Goal: Task Accomplishment & Management: Complete application form

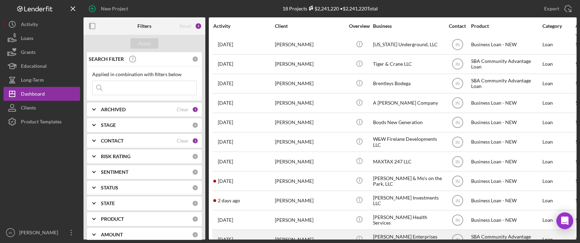
scroll to position [93, 0]
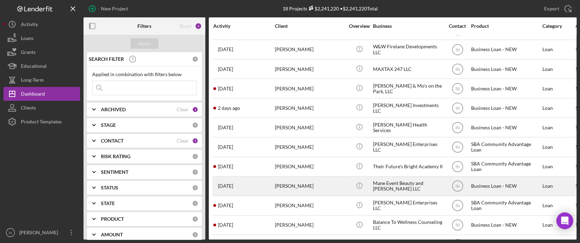
click at [311, 185] on div "[PERSON_NAME]" at bounding box center [310, 186] width 70 height 18
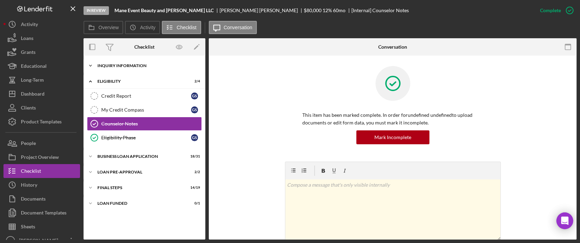
click at [173, 63] on div "Icon/Expander INQUIRY INFORMATION 4 / 11" at bounding box center [145, 66] width 122 height 14
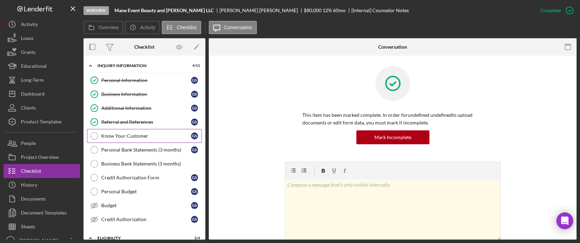
click at [156, 134] on div "Know Your Customer" at bounding box center [146, 136] width 90 height 6
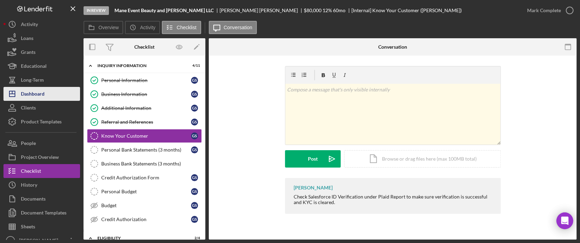
click at [30, 93] on div "Dashboard" at bounding box center [33, 95] width 24 height 16
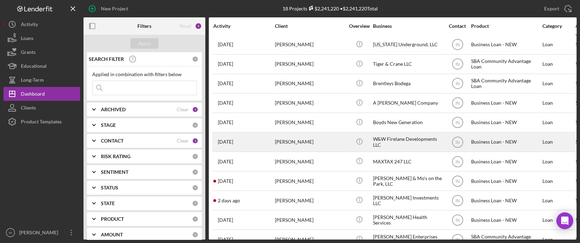
click at [290, 143] on div "[PERSON_NAME]" at bounding box center [310, 142] width 70 height 18
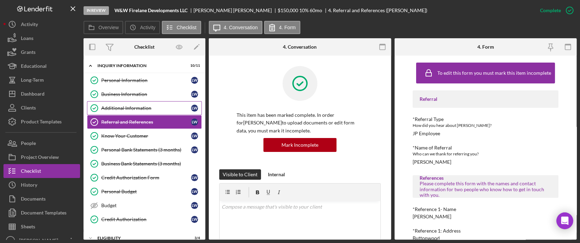
scroll to position [71, 0]
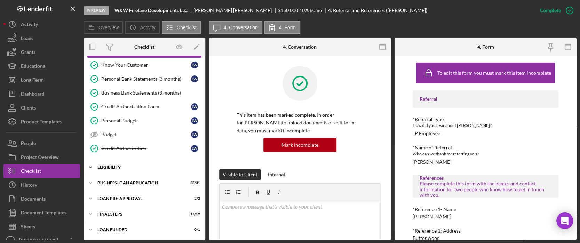
click at [121, 165] on div "ELIGIBILITY" at bounding box center [146, 167] width 99 height 4
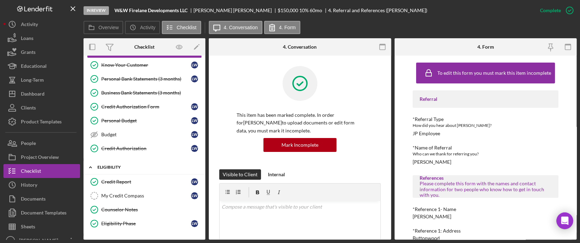
scroll to position [117, 0]
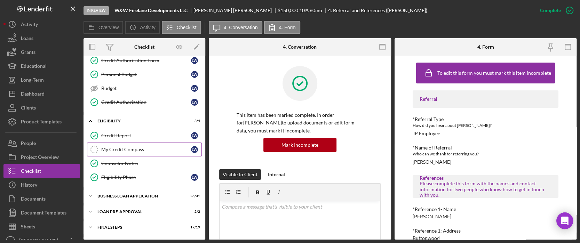
click at [143, 147] on div "My Credit Compass" at bounding box center [146, 150] width 90 height 6
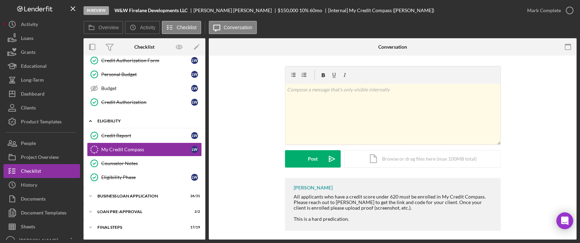
scroll to position [130, 0]
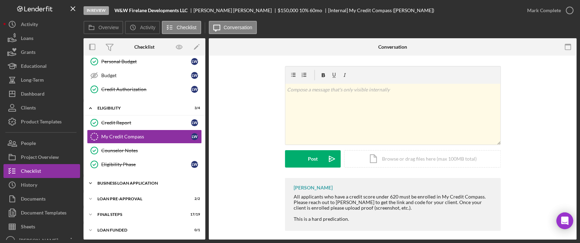
click at [151, 182] on div "BUSINESS LOAN APPLICATION" at bounding box center [146, 183] width 99 height 4
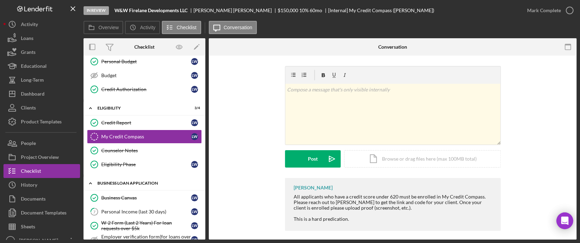
scroll to position [176, 0]
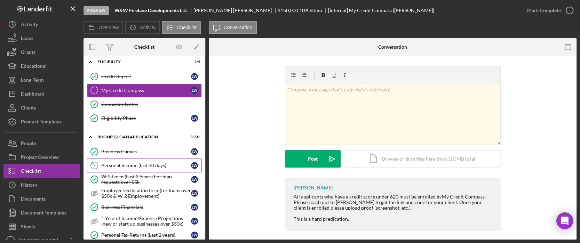
click at [142, 165] on div "Personal Income (last 30 days)" at bounding box center [146, 166] width 90 height 6
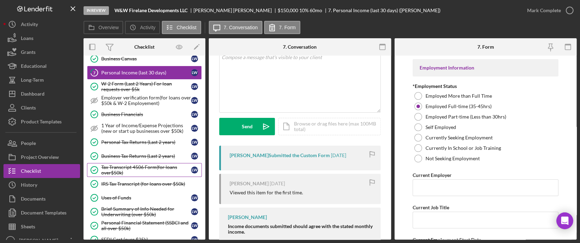
scroll to position [176, 0]
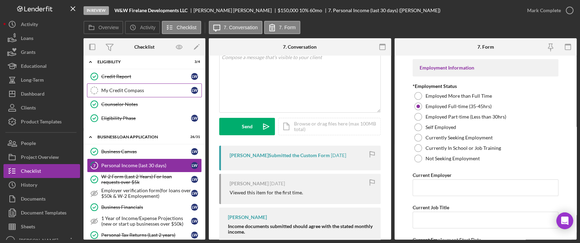
click at [113, 92] on div "My Credit Compass" at bounding box center [146, 91] width 90 height 6
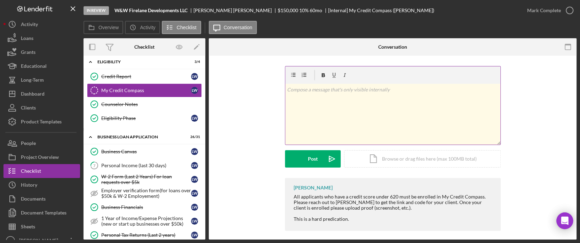
click at [382, 111] on div "v Color teal Color pink Remove color Add row above Add row below Add column bef…" at bounding box center [392, 114] width 215 height 61
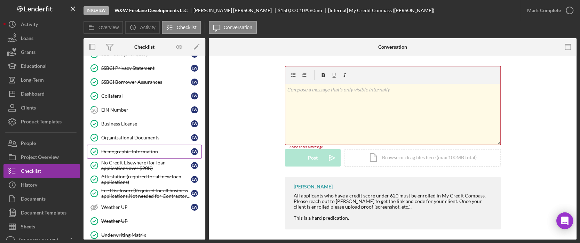
scroll to position [501, 0]
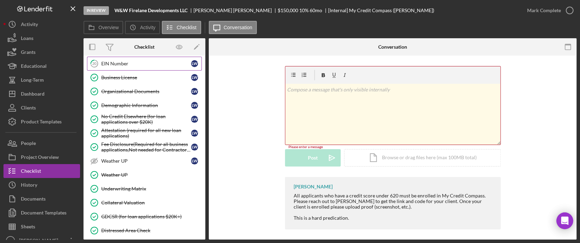
click at [124, 62] on div "EIN Number" at bounding box center [146, 64] width 90 height 6
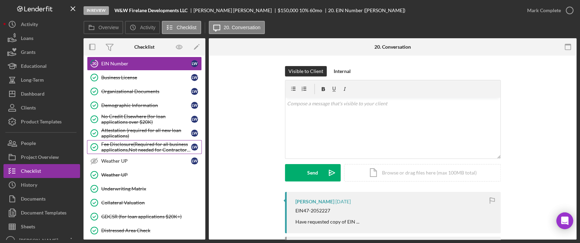
scroll to position [563, 0]
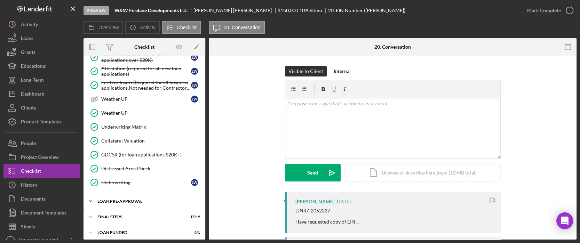
click at [150, 199] on div "LOAN PRE-APPROVAL" at bounding box center [146, 201] width 99 height 4
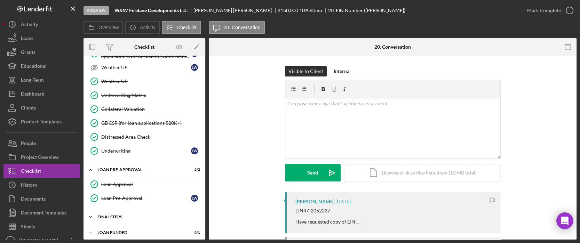
click at [139, 210] on div "Icon/Expander FINAL STEPS 17 / 19" at bounding box center [145, 217] width 122 height 14
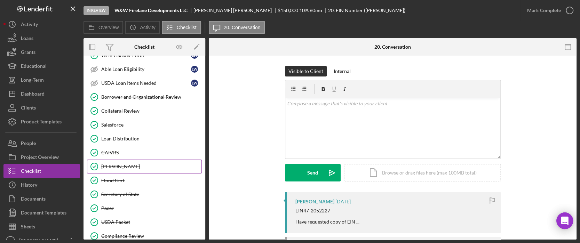
scroll to position [861, 0]
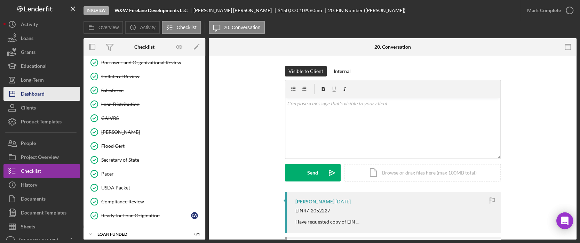
click at [41, 93] on div "Dashboard" at bounding box center [33, 95] width 24 height 16
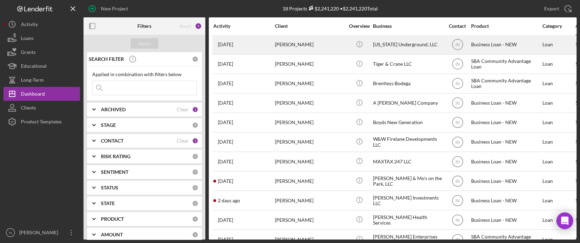
click at [320, 47] on div "[PERSON_NAME]" at bounding box center [310, 44] width 70 height 18
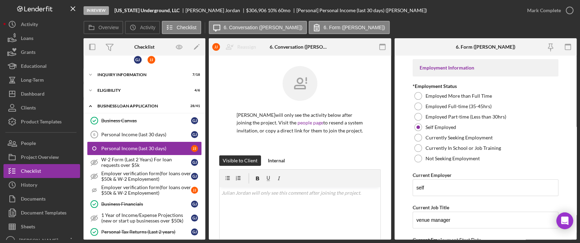
scroll to position [93, 0]
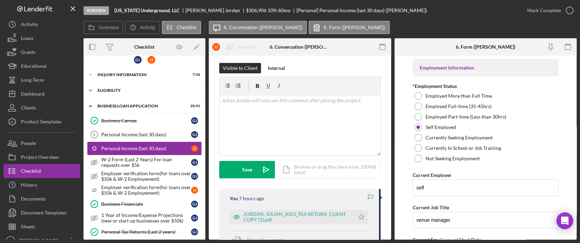
click at [116, 95] on div "Icon/Expander ELIGIBILITY 4 / 6" at bounding box center [145, 91] width 122 height 14
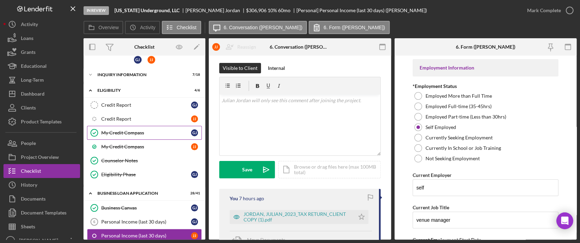
scroll to position [0, 0]
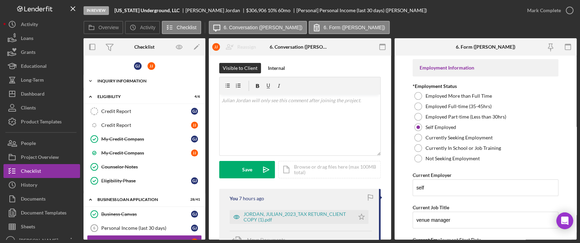
click at [148, 80] on div "INQUIRY INFORMATION" at bounding box center [146, 81] width 99 height 4
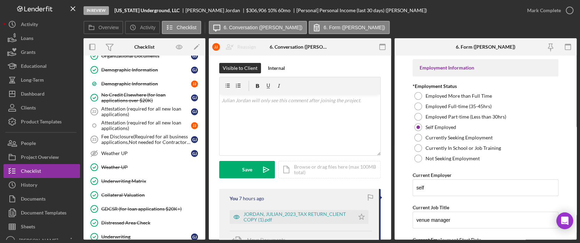
scroll to position [841, 0]
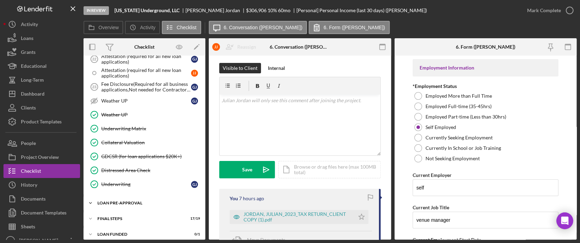
click at [134, 196] on div "Icon/Expander LOAN PRE-APPROVAL 2 / 2" at bounding box center [145, 203] width 122 height 14
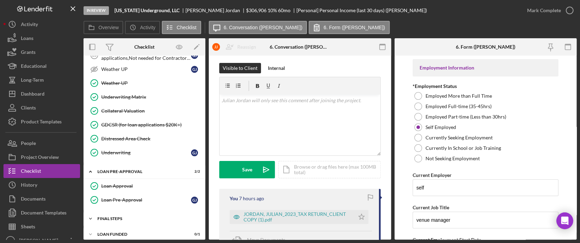
click at [127, 212] on div "Icon/Expander FINAL STEPS 17 / 19" at bounding box center [145, 219] width 122 height 14
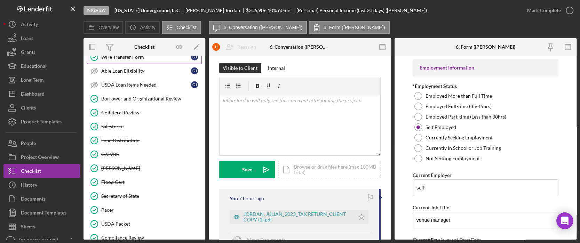
scroll to position [1139, 0]
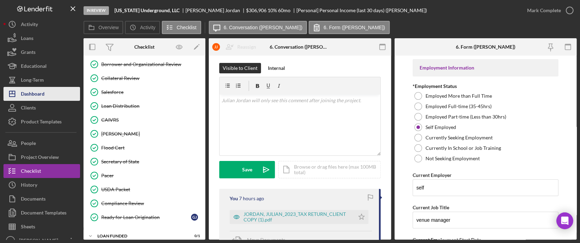
click at [30, 95] on div "Dashboard" at bounding box center [33, 95] width 24 height 16
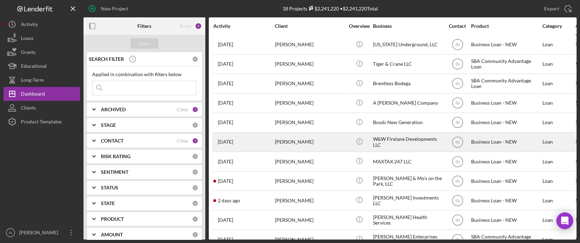
click at [299, 141] on div "[PERSON_NAME]" at bounding box center [310, 142] width 70 height 18
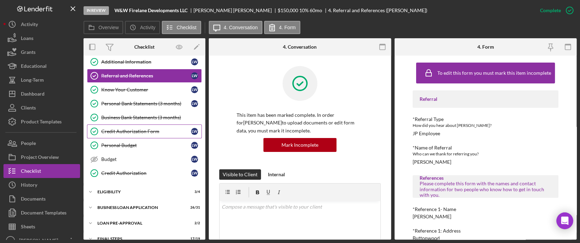
scroll to position [71, 0]
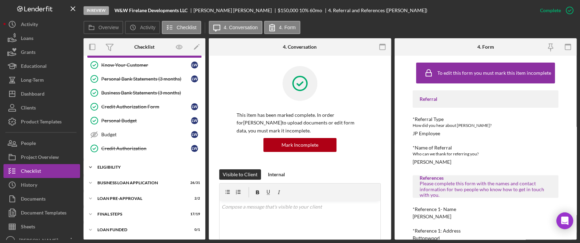
click at [121, 161] on div "Icon/Expander ELIGIBILITY 3 / 4" at bounding box center [145, 167] width 122 height 14
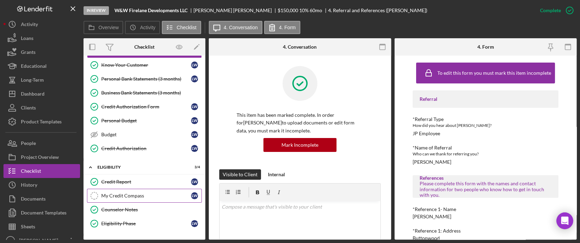
click at [122, 194] on div "My Credit Compass" at bounding box center [146, 196] width 90 height 6
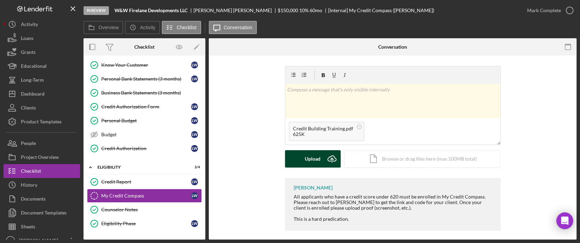
click at [316, 160] on div "Upload" at bounding box center [313, 158] width 16 height 17
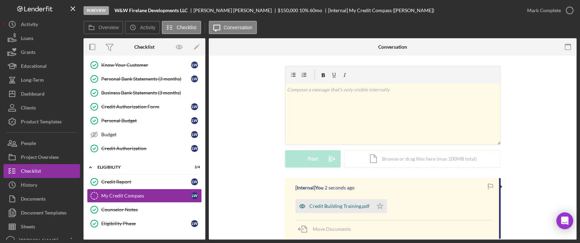
click at [332, 205] on div "Credit Building Training.pdf" at bounding box center [339, 207] width 60 height 6
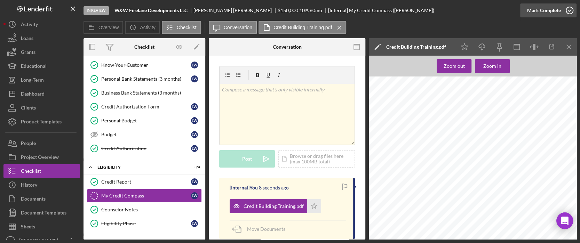
click at [540, 12] on div "Mark Complete" at bounding box center [544, 10] width 34 height 14
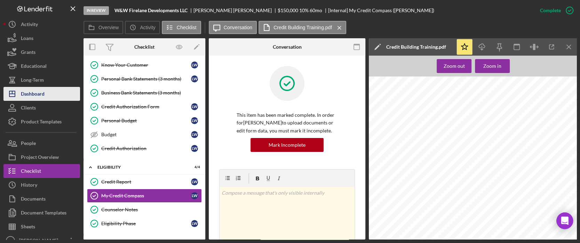
click at [53, 93] on button "Icon/Dashboard Dashboard" at bounding box center [41, 94] width 77 height 14
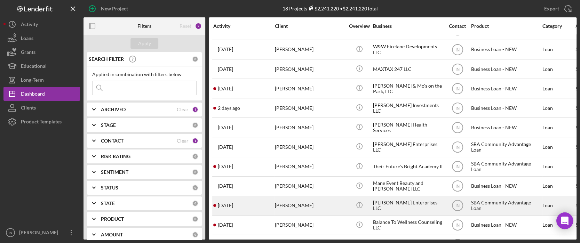
scroll to position [154, 0]
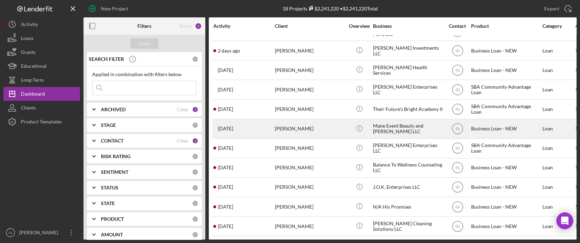
click at [309, 124] on div "[PERSON_NAME]" at bounding box center [310, 129] width 70 height 18
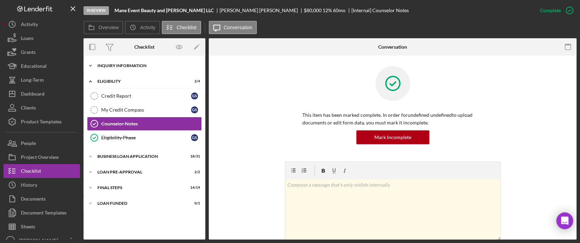
click at [111, 66] on div "INQUIRY INFORMATION" at bounding box center [146, 66] width 99 height 4
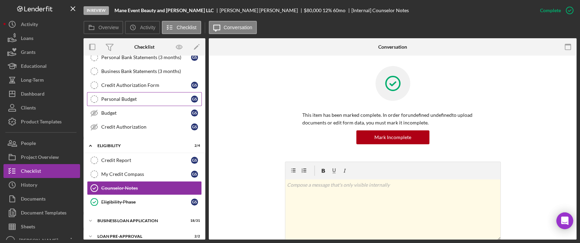
scroll to position [130, 0]
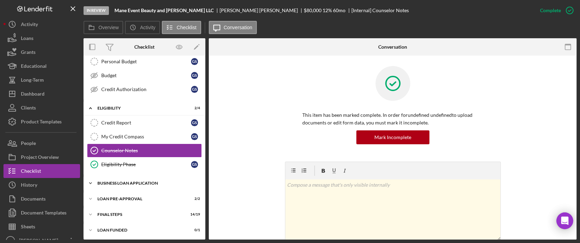
click at [160, 179] on div "Icon/Expander BUSINESS LOAN APPLICATION 18 / 31" at bounding box center [145, 183] width 122 height 14
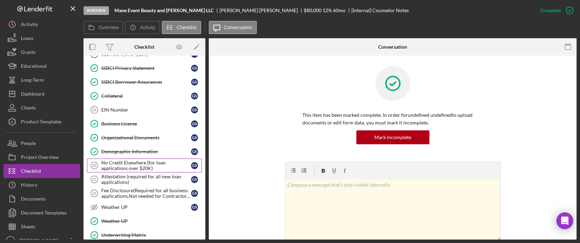
scroll to position [563, 0]
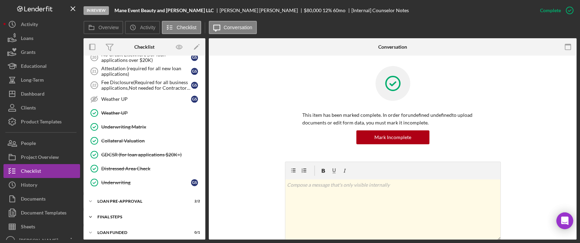
click at [136, 215] on div "FINAL STEPS" at bounding box center [146, 217] width 99 height 4
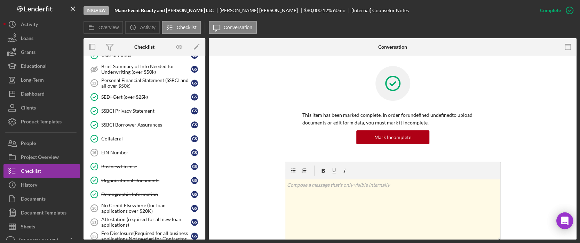
scroll to position [366, 0]
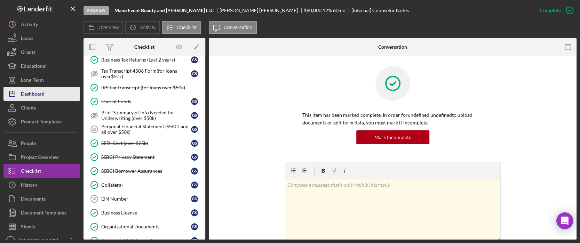
click at [37, 92] on div "Dashboard" at bounding box center [33, 95] width 24 height 16
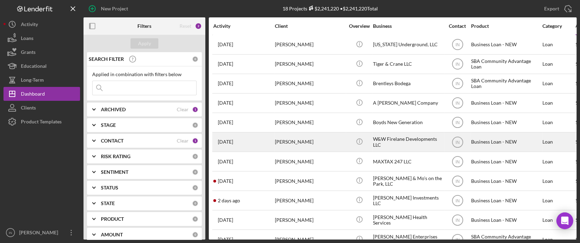
click at [308, 133] on div "[PERSON_NAME]" at bounding box center [310, 142] width 70 height 18
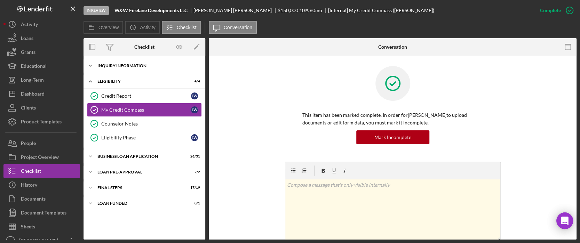
click at [133, 62] on div "Icon/Expander INQUIRY INFORMATION 10 / 11" at bounding box center [145, 66] width 122 height 14
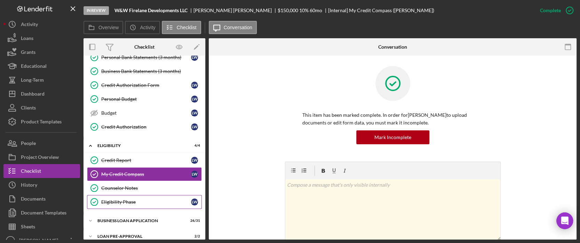
scroll to position [130, 0]
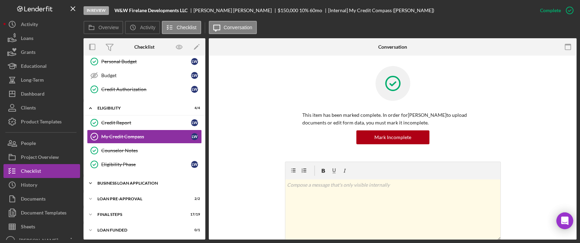
click at [138, 179] on div "Icon/Expander BUSINESS LOAN APPLICATION 26 / 31" at bounding box center [145, 183] width 122 height 14
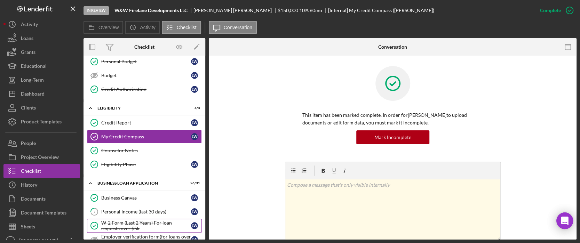
scroll to position [223, 0]
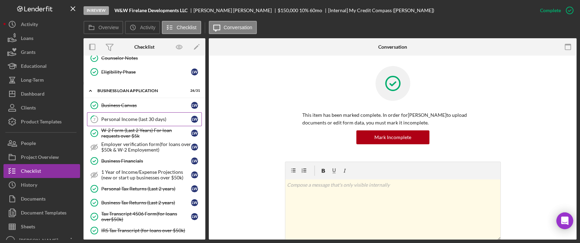
click at [156, 118] on div "Personal Income (last 30 days)" at bounding box center [146, 120] width 90 height 6
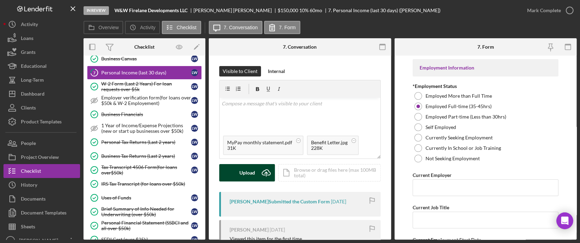
click at [246, 179] on div "Upload" at bounding box center [247, 172] width 16 height 17
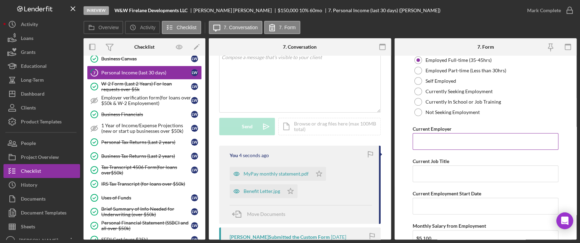
scroll to position [93, 0]
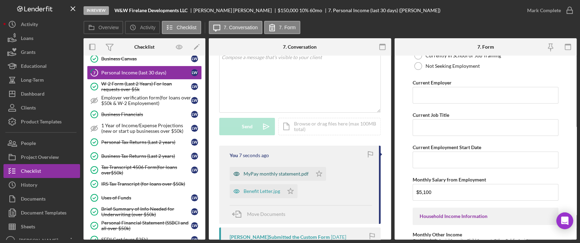
click at [269, 173] on div "MyPay monthly statement.pdf" at bounding box center [276, 174] width 65 height 6
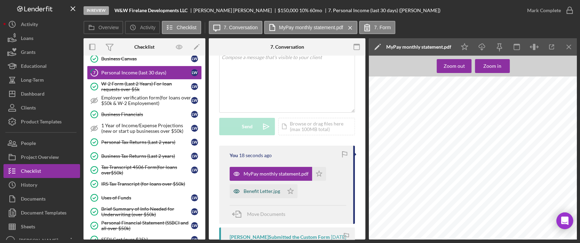
click at [259, 189] on div "Benefit Letter.jpg" at bounding box center [262, 192] width 37 height 6
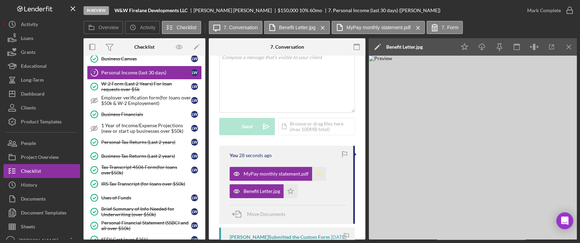
click at [315, 177] on icon "Icon/Star" at bounding box center [319, 174] width 14 height 14
click at [566, 13] on icon "button" at bounding box center [569, 10] width 17 height 17
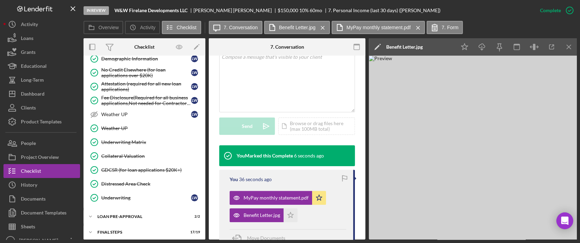
scroll to position [565, 0]
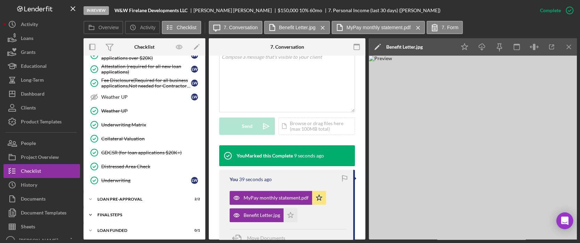
click at [175, 213] on div "FINAL STEPS" at bounding box center [146, 215] width 99 height 4
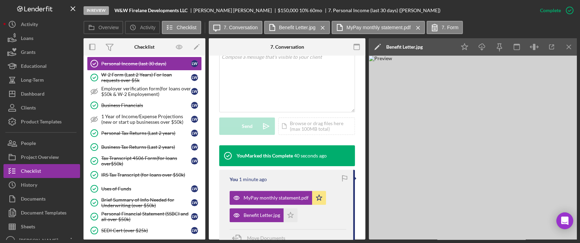
scroll to position [46, 0]
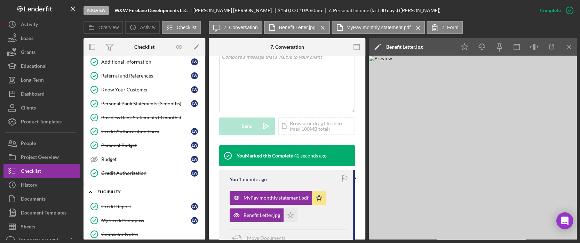
click at [128, 188] on div "Icon/Expander ELIGIBILITY 4 / 4" at bounding box center [145, 192] width 122 height 14
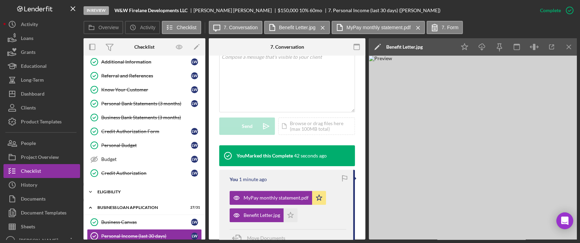
scroll to position [0, 0]
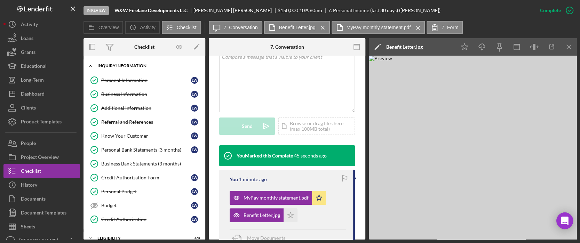
click at [127, 61] on div "Icon/Expander INQUIRY INFORMATION 10 / 11" at bounding box center [145, 66] width 122 height 14
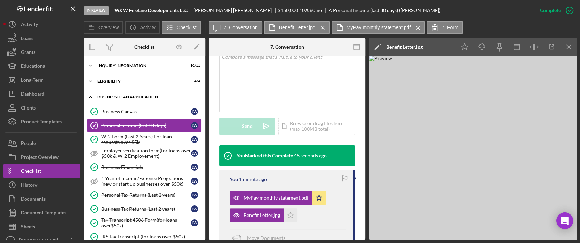
click at [130, 97] on div "BUSINESS LOAN APPLICATION" at bounding box center [146, 97] width 99 height 4
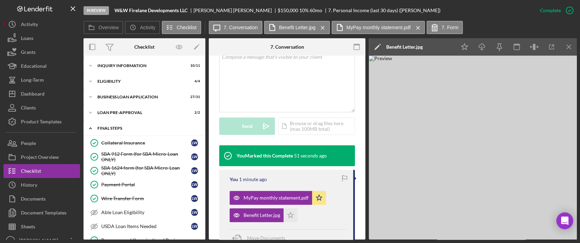
click at [128, 126] on div "Icon/Expander FINAL STEPS 17 / 19" at bounding box center [145, 128] width 122 height 14
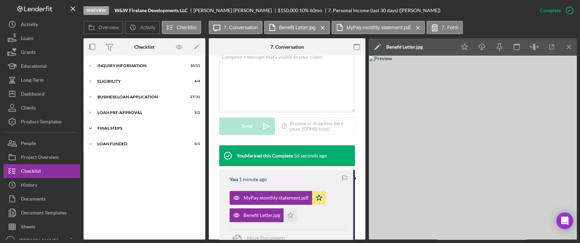
click at [132, 127] on div "FINAL STEPS" at bounding box center [146, 128] width 99 height 4
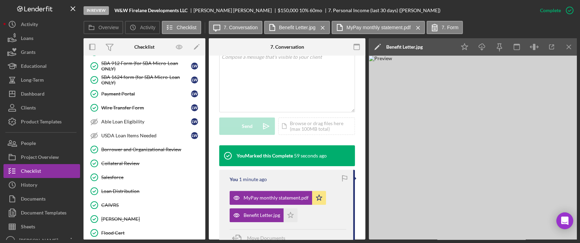
scroll to position [45, 0]
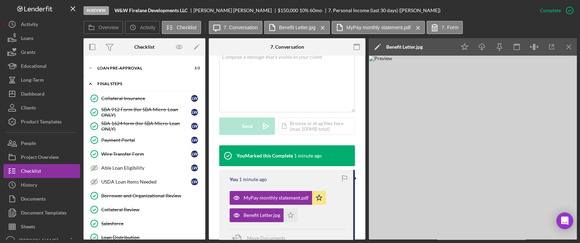
click at [125, 80] on div "Icon/Expander FINAL STEPS 17 / 19" at bounding box center [145, 84] width 122 height 14
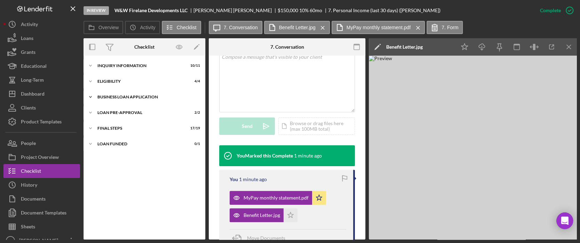
click at [135, 100] on div "Icon/Expander BUSINESS LOAN APPLICATION 27 / 31" at bounding box center [145, 97] width 122 height 14
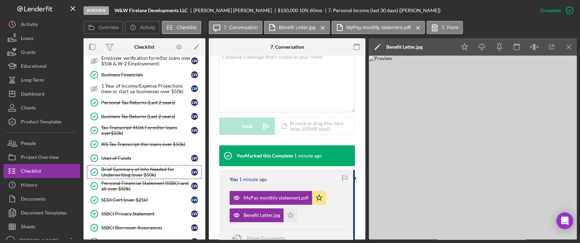
scroll to position [139, 0]
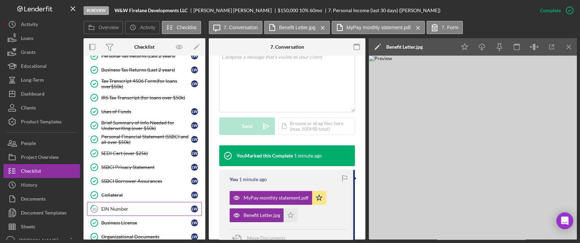
click at [151, 208] on div "EIN Number" at bounding box center [146, 209] width 90 height 6
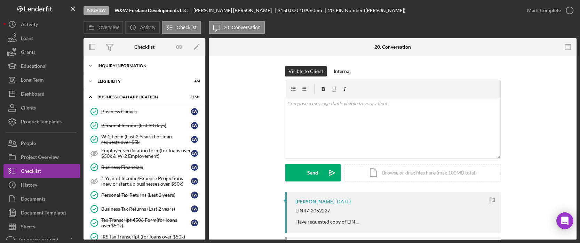
click at [136, 67] on div "INQUIRY INFORMATION" at bounding box center [146, 66] width 99 height 4
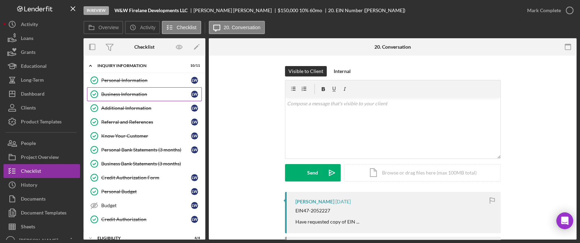
click at [127, 98] on link "Business Information Business Information [PERSON_NAME]" at bounding box center [144, 94] width 115 height 14
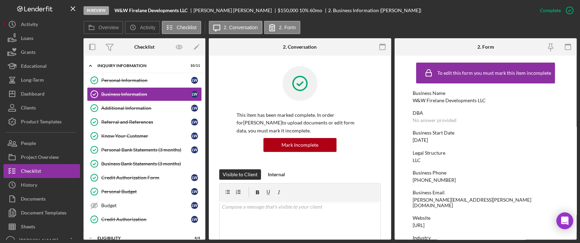
scroll to position [93, 0]
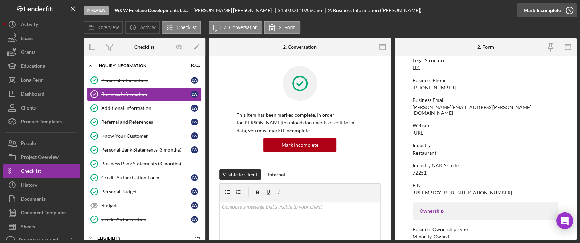
click at [552, 10] on div "Mark Incomplete" at bounding box center [542, 10] width 37 height 14
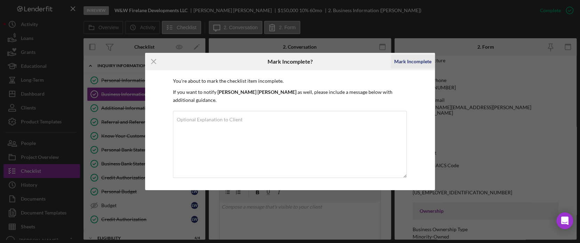
click at [420, 62] on div "Mark Incomplete" at bounding box center [412, 62] width 37 height 14
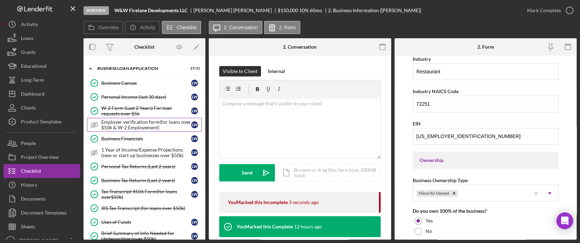
scroll to position [278, 0]
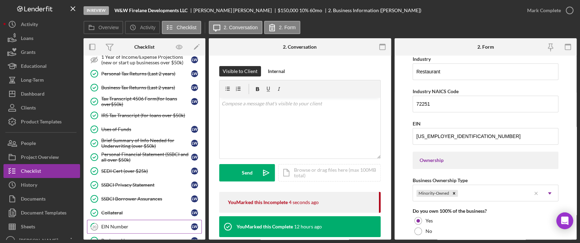
click at [125, 224] on div "EIN Number" at bounding box center [146, 227] width 90 height 6
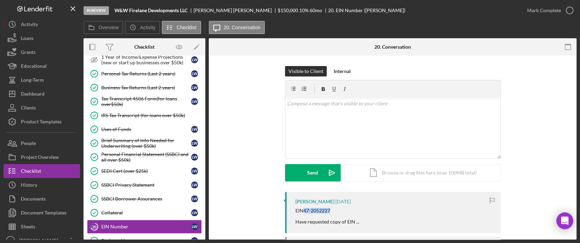
drag, startPoint x: 332, startPoint y: 211, endPoint x: 303, endPoint y: 213, distance: 28.9
click at [303, 213] on div "EIN47-2052227 Have requested copy of EIN ..." at bounding box center [327, 216] width 64 height 17
click at [32, 87] on div "Dashboard" at bounding box center [33, 95] width 24 height 16
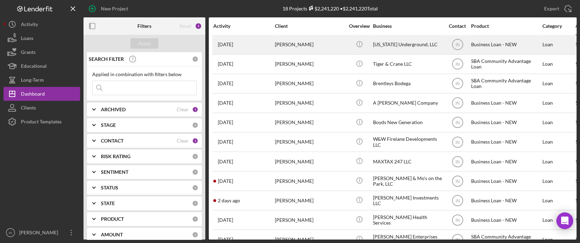
click at [310, 47] on div "[PERSON_NAME]" at bounding box center [310, 44] width 70 height 18
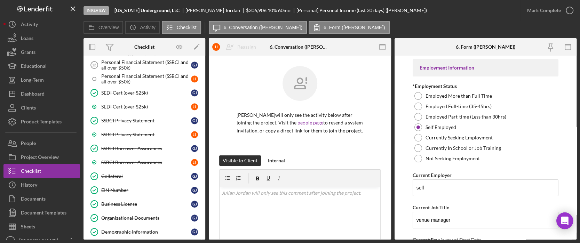
scroll to position [501, 0]
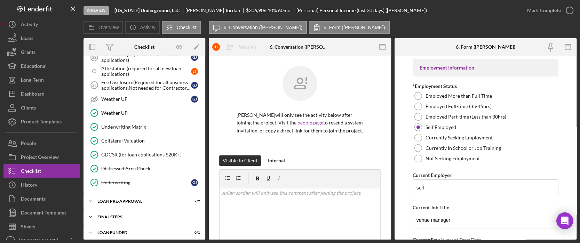
click at [134, 215] on div "FINAL STEPS" at bounding box center [146, 217] width 99 height 4
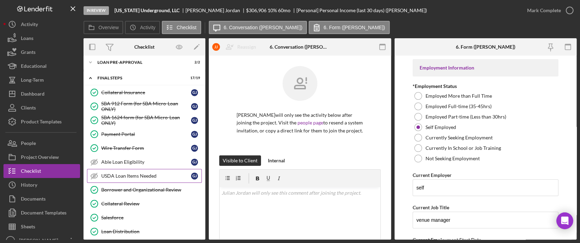
scroll to position [687, 0]
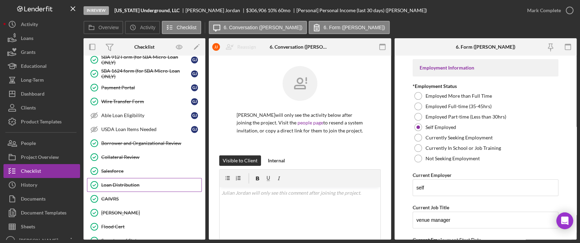
click at [122, 182] on div "Loan Distribution" at bounding box center [151, 185] width 100 height 6
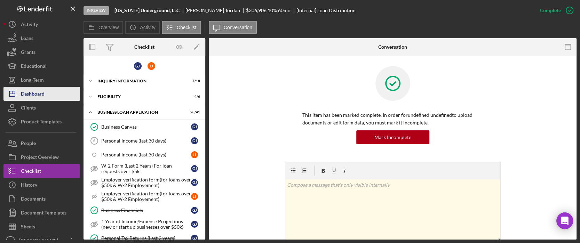
click at [40, 90] on div "Dashboard" at bounding box center [33, 95] width 24 height 16
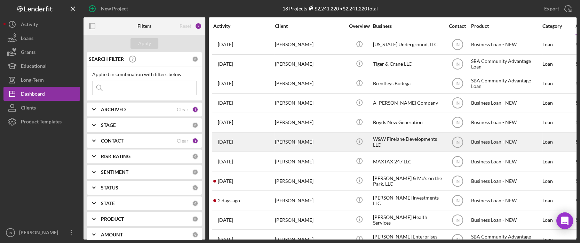
click at [304, 147] on div "[PERSON_NAME]" at bounding box center [310, 142] width 70 height 18
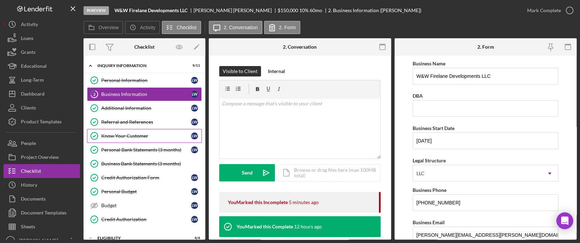
scroll to position [71, 0]
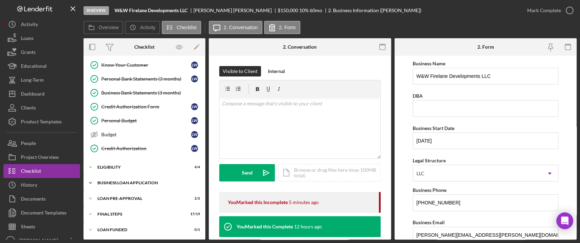
click at [125, 183] on div "BUSINESS LOAN APPLICATION" at bounding box center [146, 183] width 99 height 4
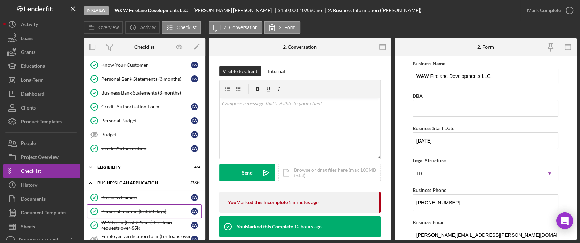
click at [128, 209] on div "Personal Income (last 30 days)" at bounding box center [146, 212] width 90 height 6
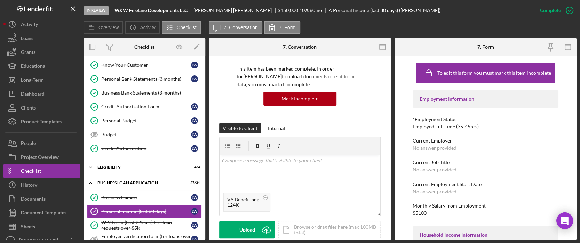
scroll to position [185, 0]
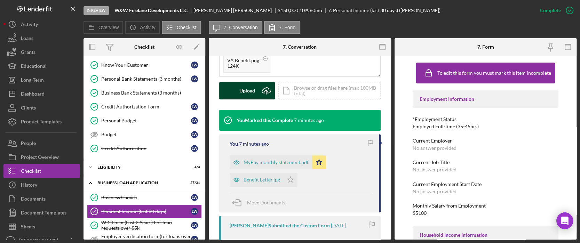
click at [257, 86] on icon "Icon/Upload" at bounding box center [265, 90] width 17 height 17
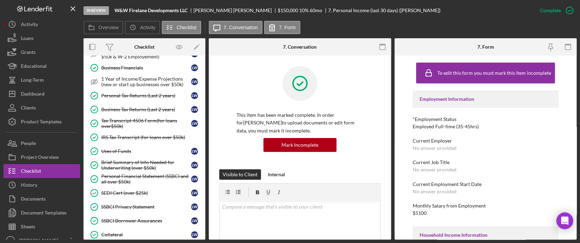
scroll to position [396, 0]
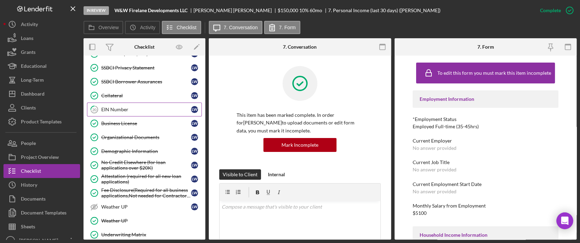
click at [145, 109] on div "EIN Number" at bounding box center [146, 110] width 90 height 6
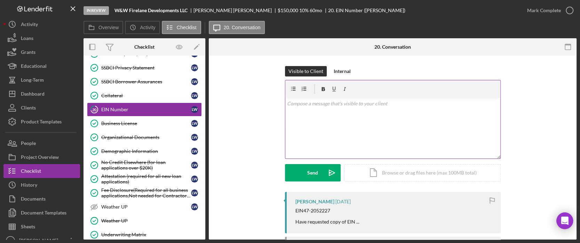
scroll to position [81, 0]
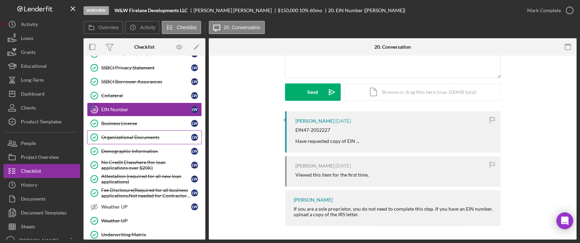
click at [135, 135] on div "Organizational Documents" at bounding box center [146, 138] width 90 height 6
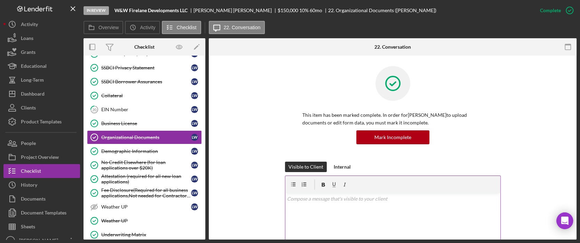
scroll to position [185, 0]
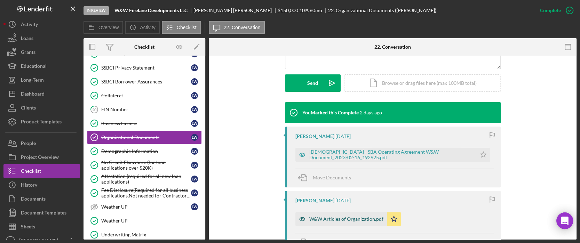
click at [340, 221] on div "W&W Articles of Organization.pdf" at bounding box center [346, 219] width 74 height 6
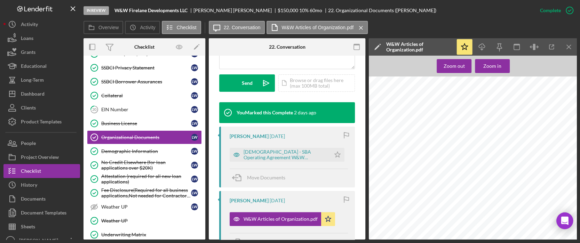
scroll to position [397, 0]
click at [296, 158] on div "[DEMOGRAPHIC_DATA] - SBA Operating Agreement W&W Document_2023-02-16_192925.pdf" at bounding box center [286, 154] width 84 height 11
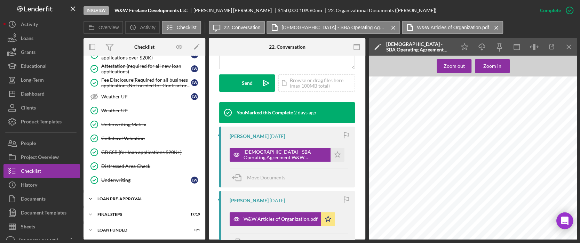
scroll to position [413, 0]
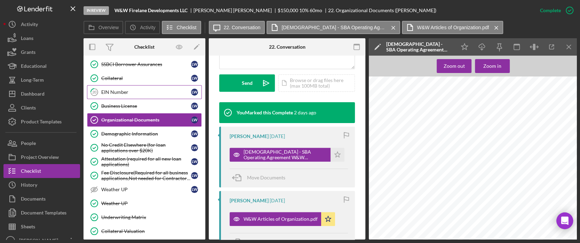
click at [130, 93] on link "20 EIN Number [PERSON_NAME]" at bounding box center [144, 92] width 115 height 14
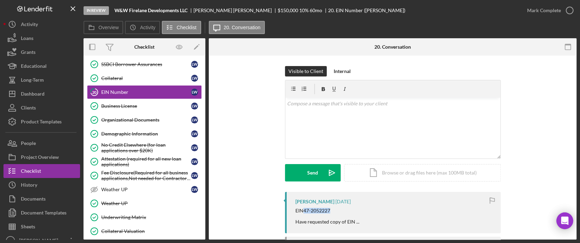
drag, startPoint x: 331, startPoint y: 213, endPoint x: 301, endPoint y: 212, distance: 29.6
click at [301, 212] on div "EIN47-2052227 Have requested copy of EIN ..." at bounding box center [327, 216] width 64 height 17
click at [367, 212] on div "EIN47-2052227 Have requested copy of EIN ..." at bounding box center [394, 216] width 198 height 17
drag, startPoint x: 331, startPoint y: 211, endPoint x: 302, endPoint y: 211, distance: 28.5
click at [302, 211] on div "EIN47-2052227 Have requested copy of EIN ..." at bounding box center [327, 216] width 64 height 17
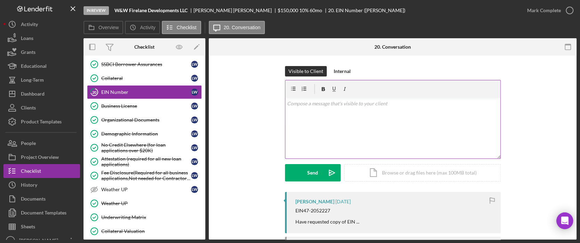
click at [312, 124] on div "v Color teal Color pink Remove color Add row above Add row below Add column bef…" at bounding box center [392, 128] width 215 height 61
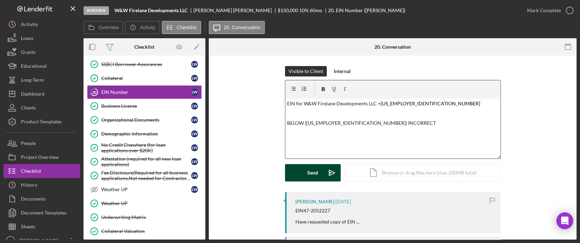
click at [311, 175] on div "Send" at bounding box center [312, 172] width 11 height 17
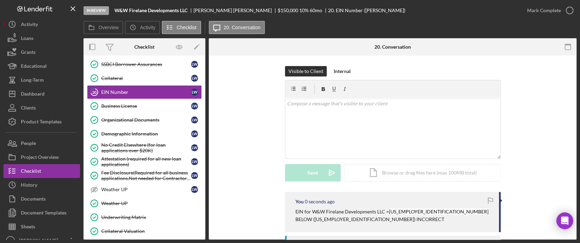
scroll to position [46, 0]
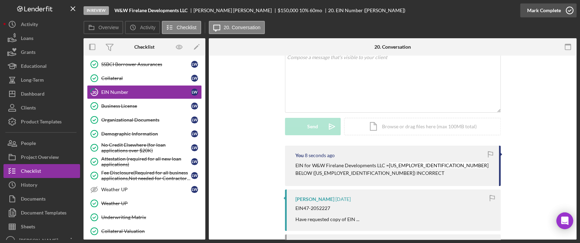
click at [544, 9] on div "Mark Complete" at bounding box center [544, 10] width 34 height 14
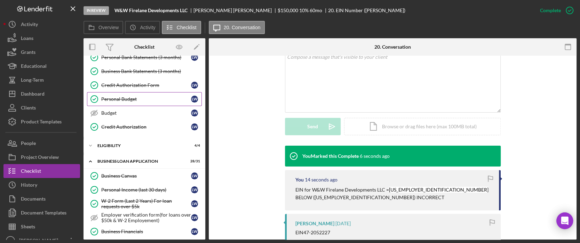
scroll to position [0, 0]
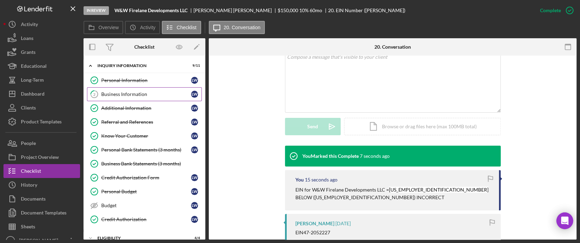
click at [147, 95] on div "Business Information" at bounding box center [146, 95] width 90 height 6
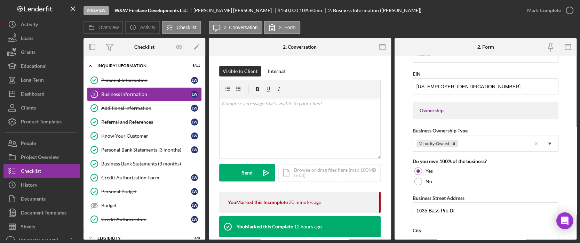
scroll to position [371, 0]
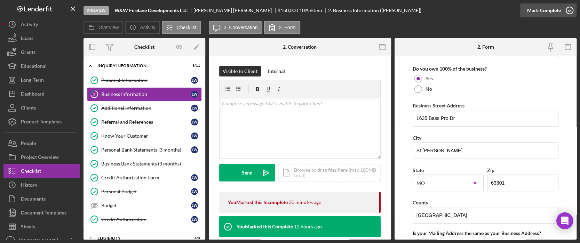
click at [556, 12] on div "Mark Complete" at bounding box center [544, 10] width 34 height 14
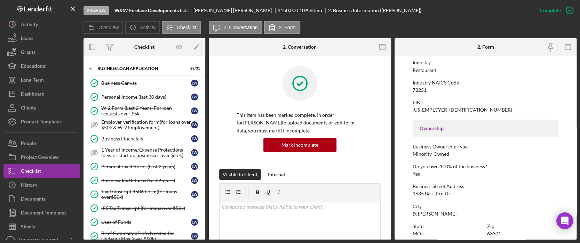
scroll to position [46, 0]
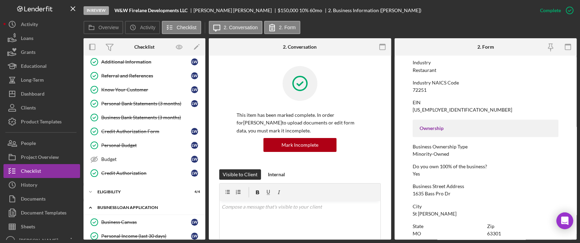
click at [128, 206] on div "BUSINESS LOAN APPLICATION" at bounding box center [146, 208] width 99 height 4
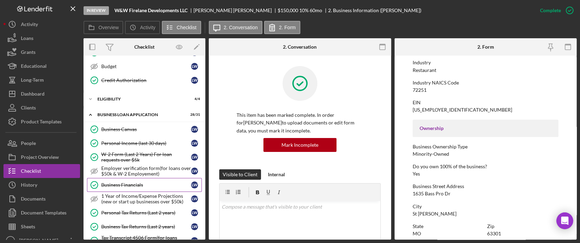
scroll to position [185, 0]
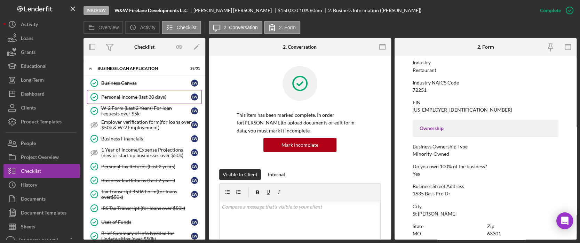
click at [132, 96] on div "Personal Income (last 30 days)" at bounding box center [146, 97] width 90 height 6
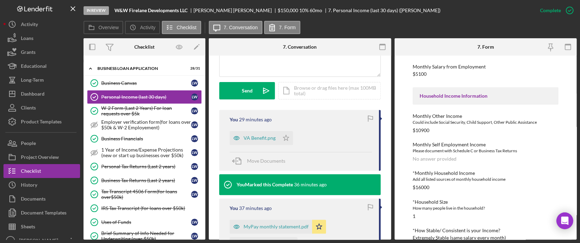
scroll to position [232, 0]
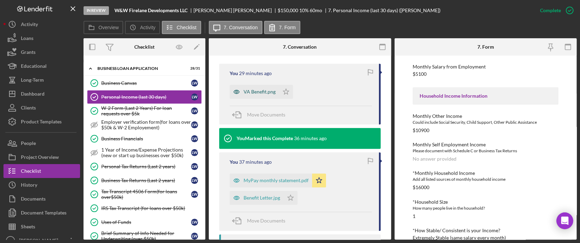
click at [260, 87] on div "VA Benefit.png" at bounding box center [254, 92] width 49 height 14
